Goal: Submit feedback/report problem

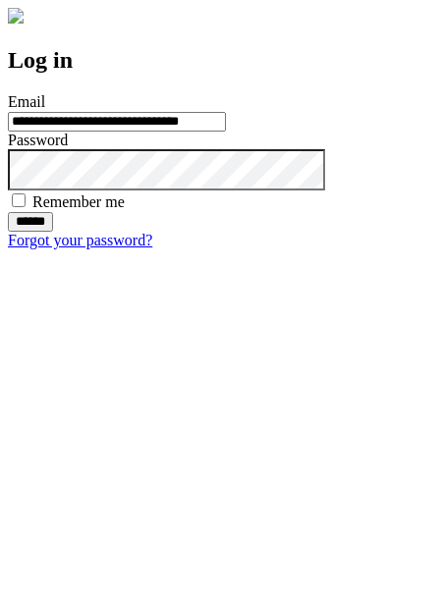
type input "**********"
click at [53, 232] on input "******" at bounding box center [30, 222] width 45 height 20
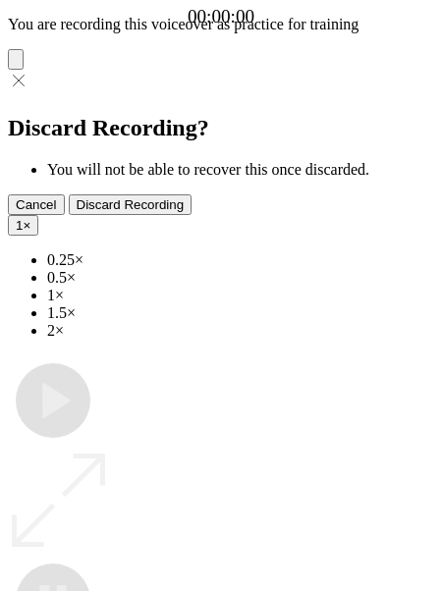
type input "**********"
